Goal: Transaction & Acquisition: Obtain resource

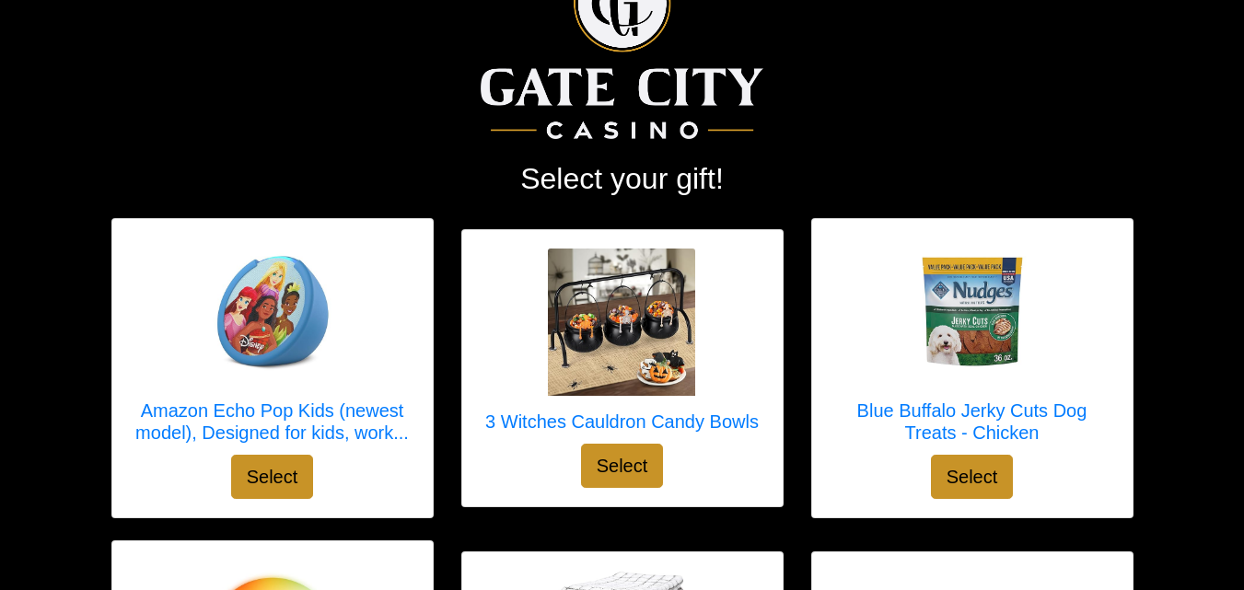
scroll to position [27, 0]
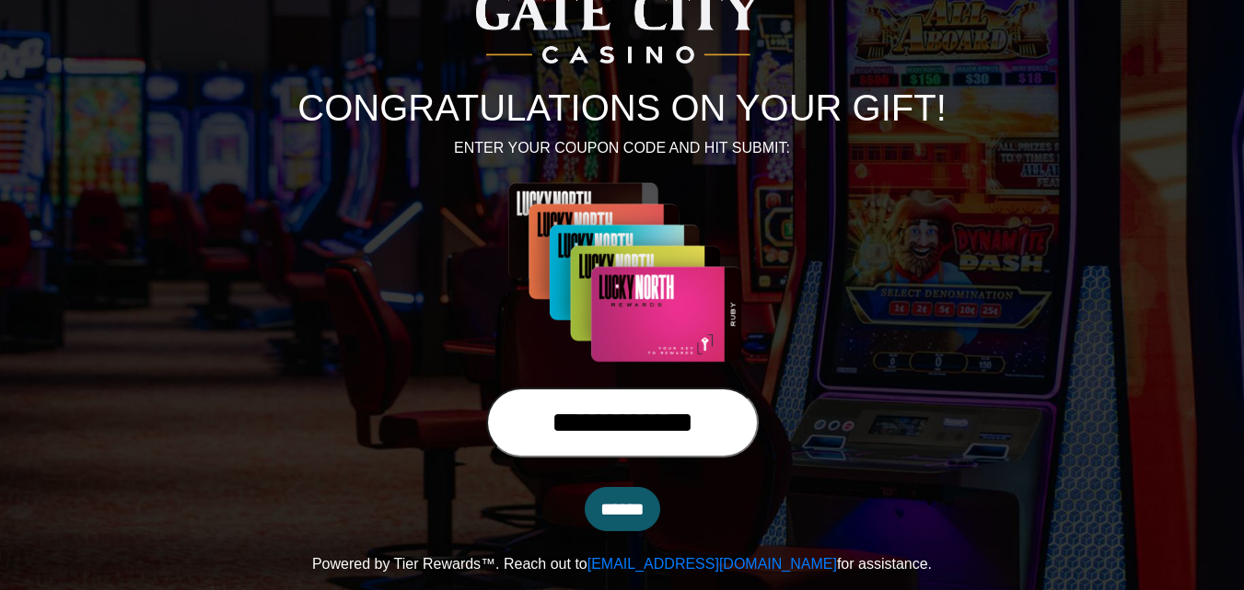
scroll to position [145, 0]
click at [611, 505] on input "******" at bounding box center [623, 509] width 76 height 44
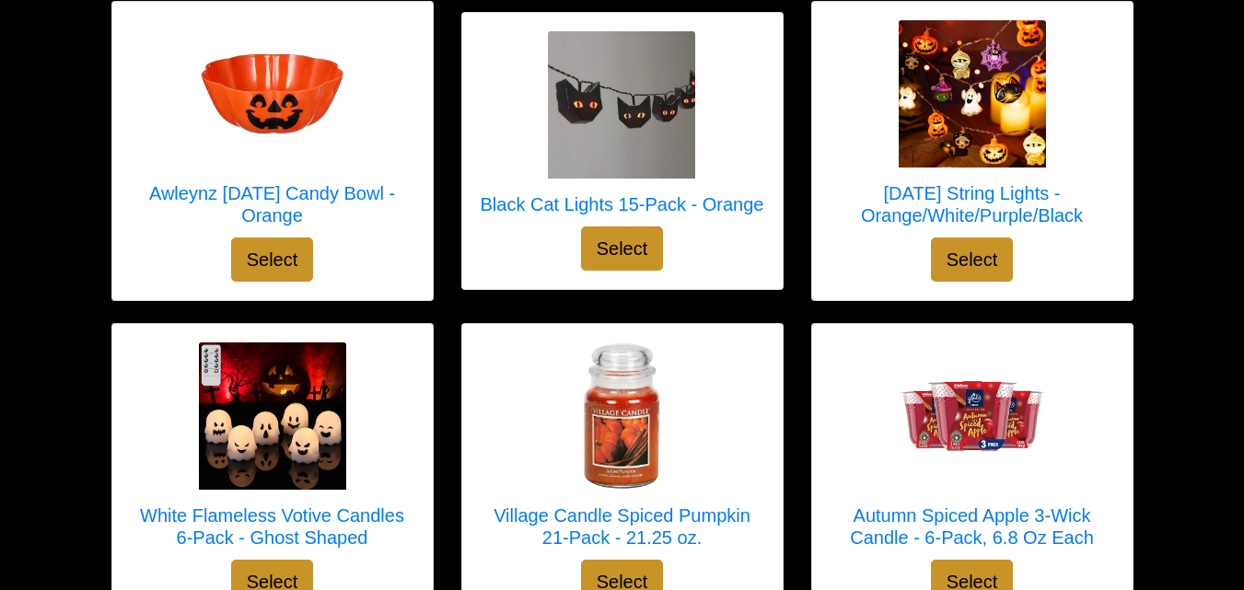
scroll to position [2320, 0]
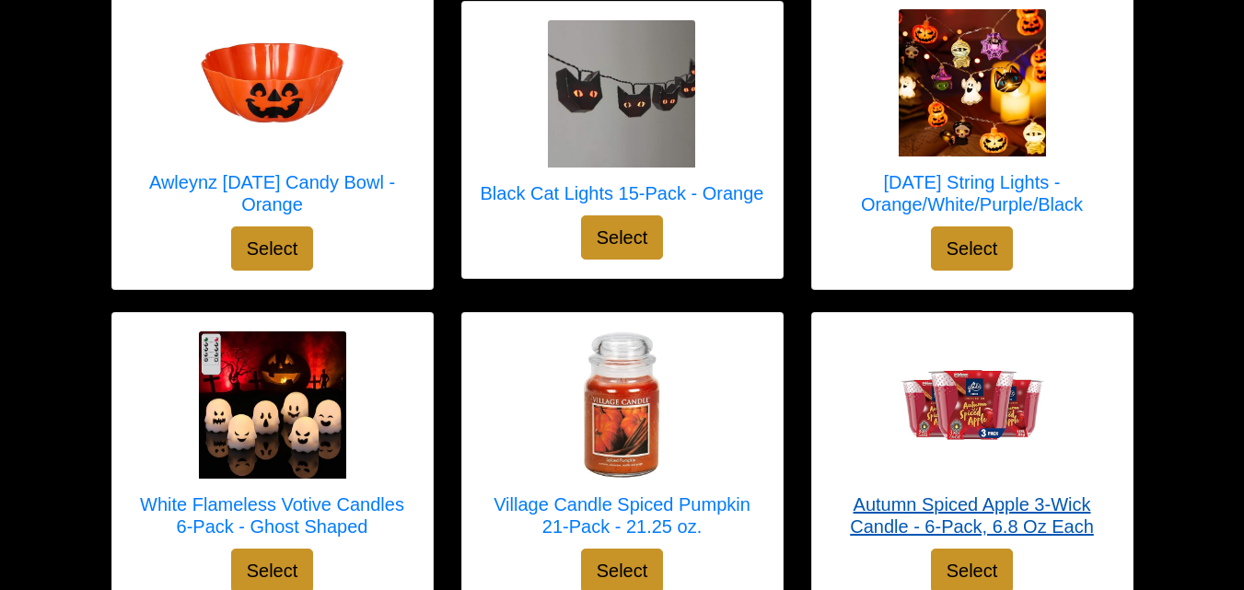
click at [1072, 515] on h5 "Autumn Spiced Apple 3-Wick Candle - 6-Pack, 6.8 Oz Each" at bounding box center [973, 516] width 284 height 44
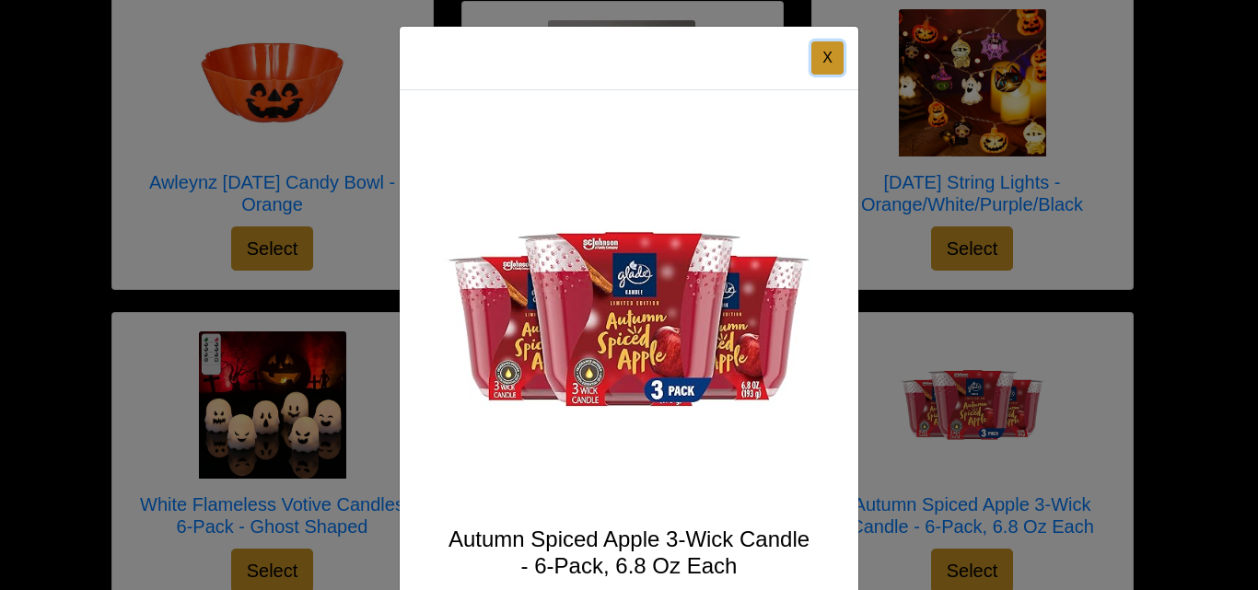
click at [829, 65] on button "X" at bounding box center [827, 57] width 32 height 33
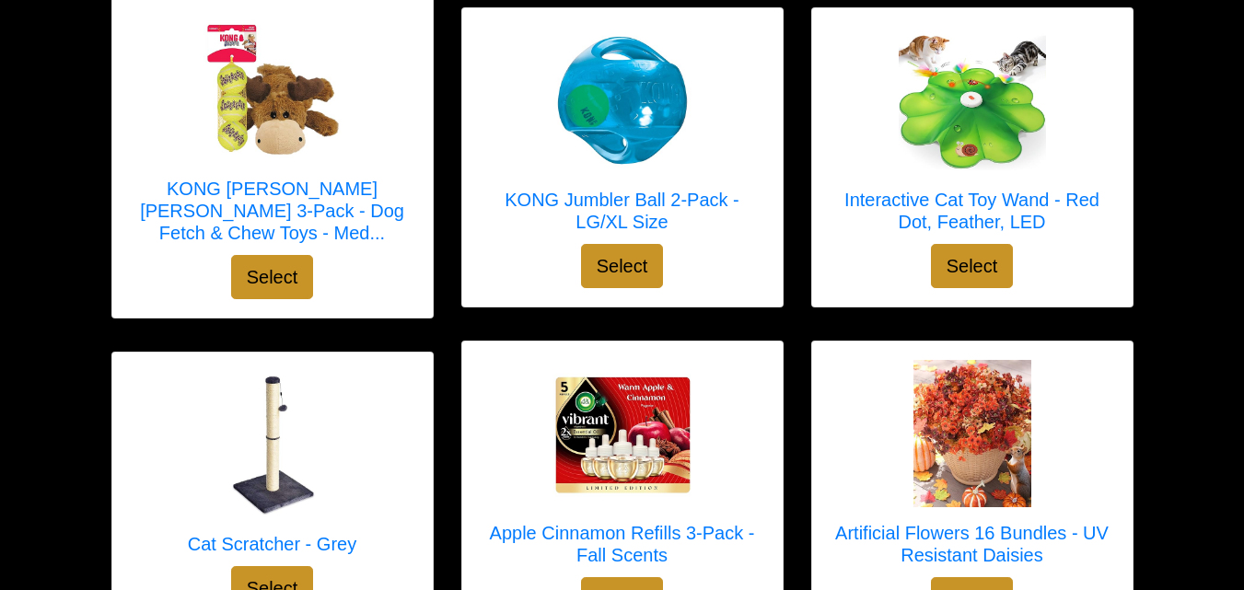
scroll to position [3607, 0]
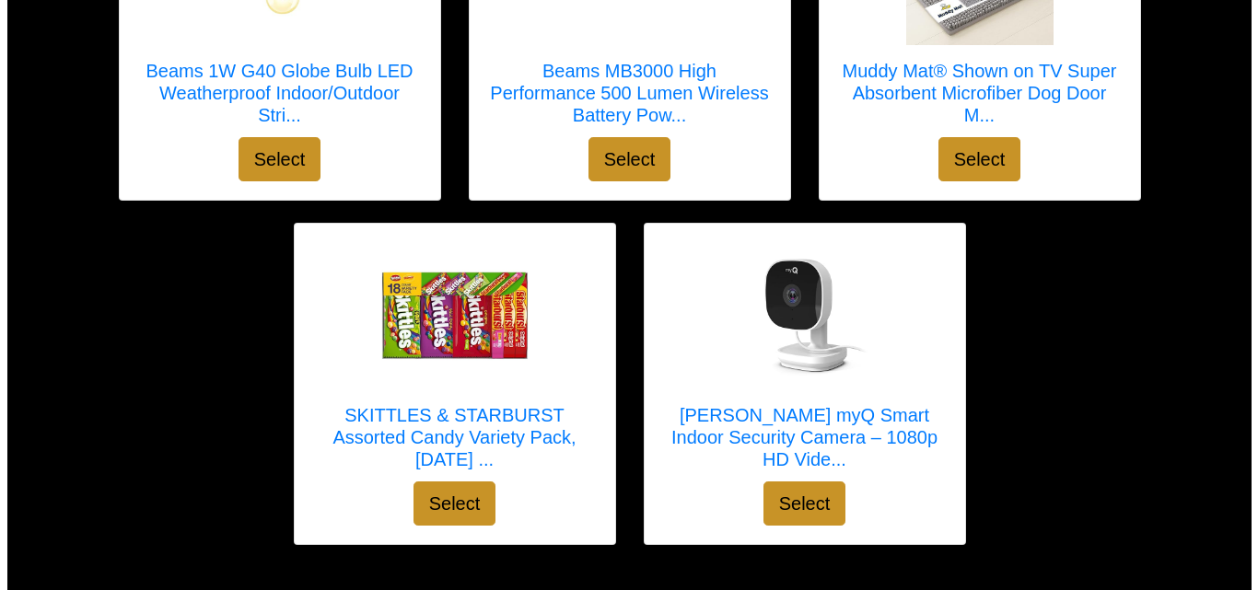
scroll to position [6989, 0]
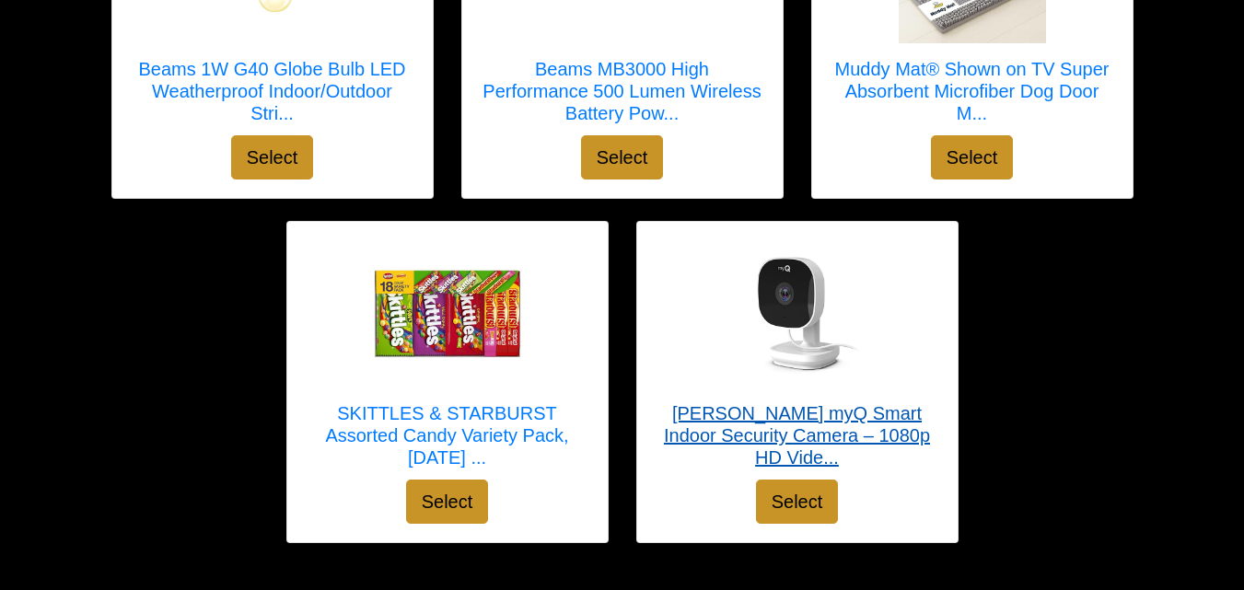
click at [869, 328] on img at bounding box center [797, 313] width 147 height 147
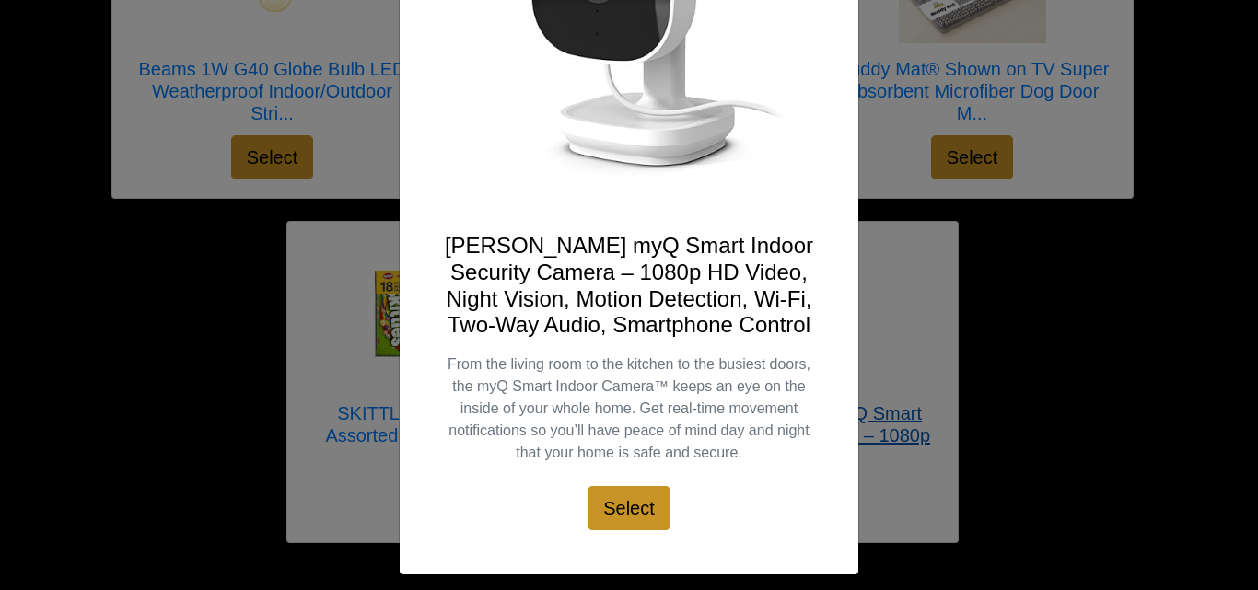
scroll to position [305, 0]
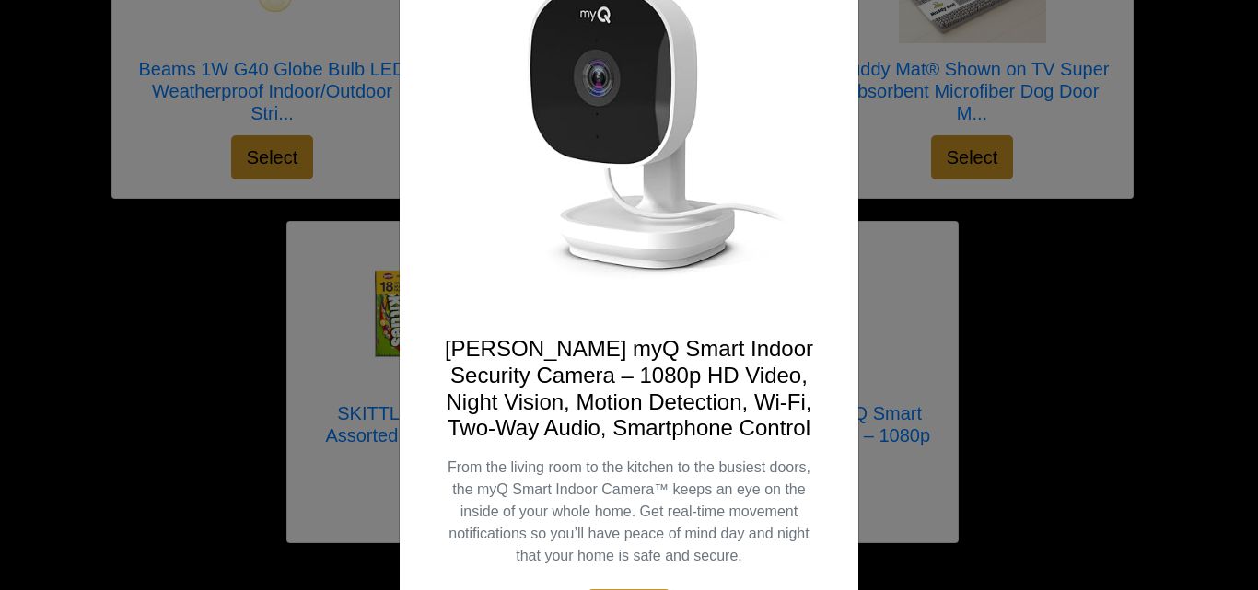
click at [1042, 413] on div "X CHAMBERLAIN myQ Smart Indoor Security Camera – 1080p HD Video, Night Vision, …" at bounding box center [629, 295] width 1258 height 590
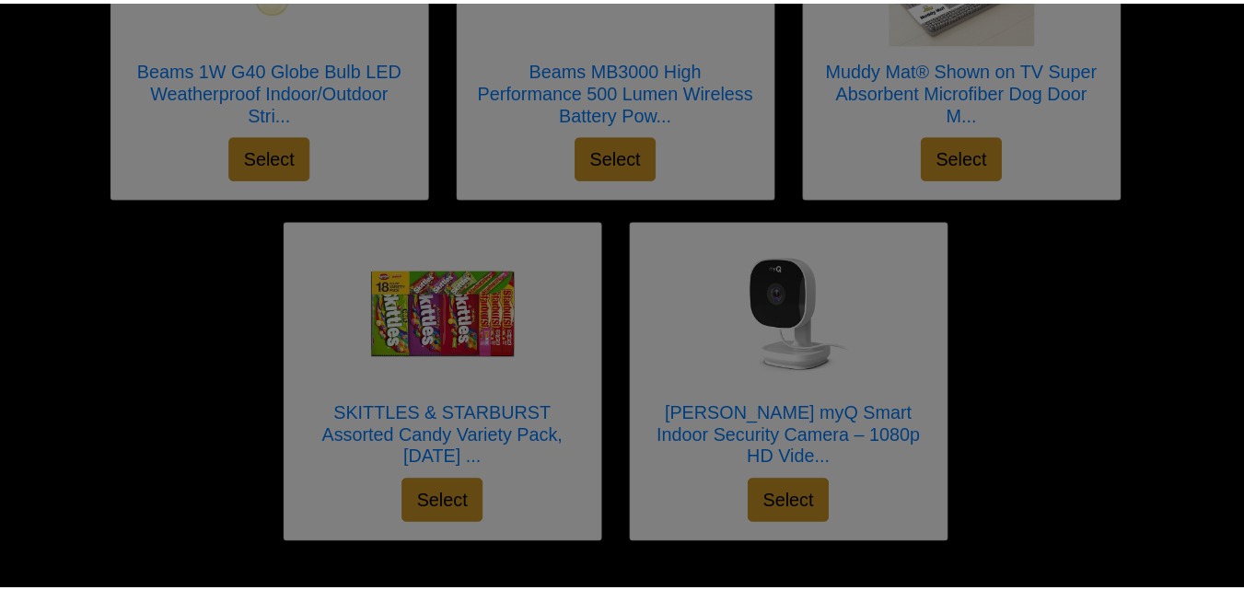
scroll to position [190, 0]
